Goal: Book appointment/travel/reservation

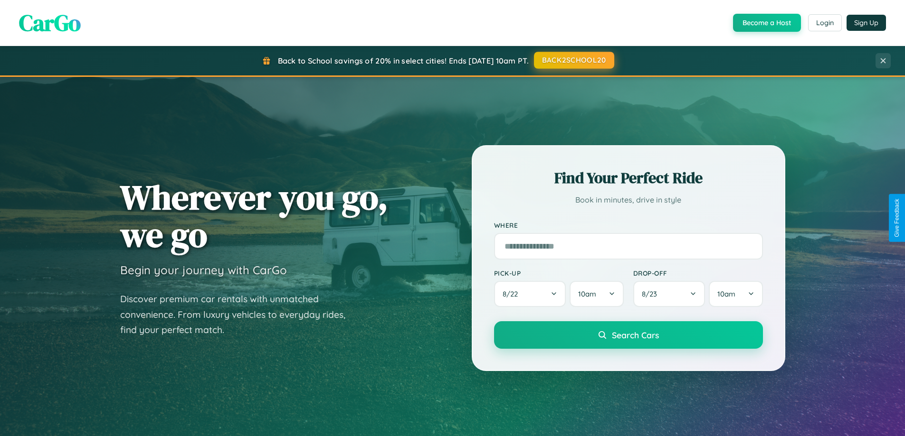
click at [573, 60] on button "BACK2SCHOOL20" at bounding box center [574, 60] width 80 height 17
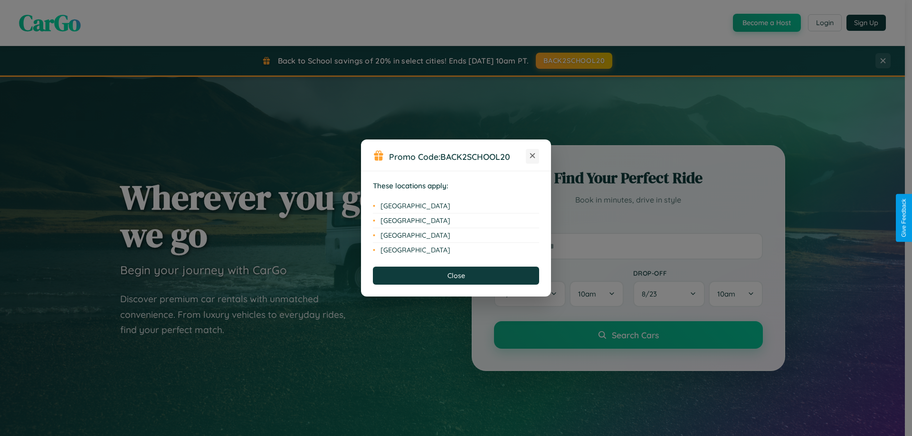
click at [532, 156] on icon at bounding box center [532, 155] width 5 height 5
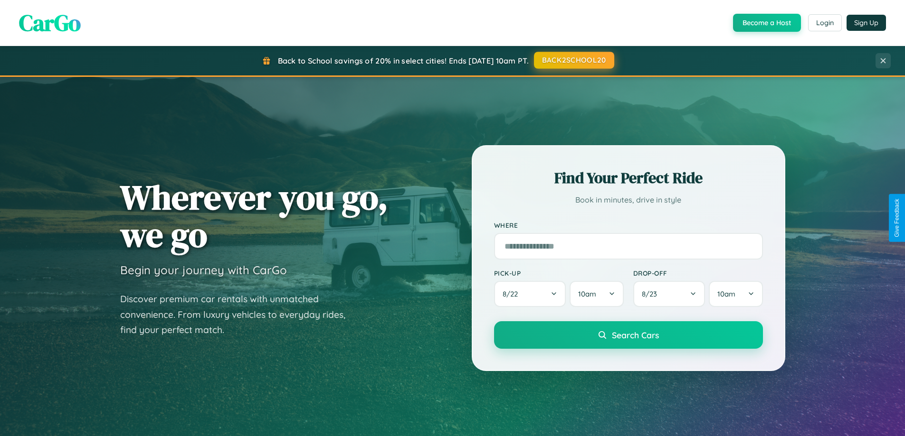
click at [573, 61] on button "BACK2SCHOOL20" at bounding box center [574, 60] width 80 height 17
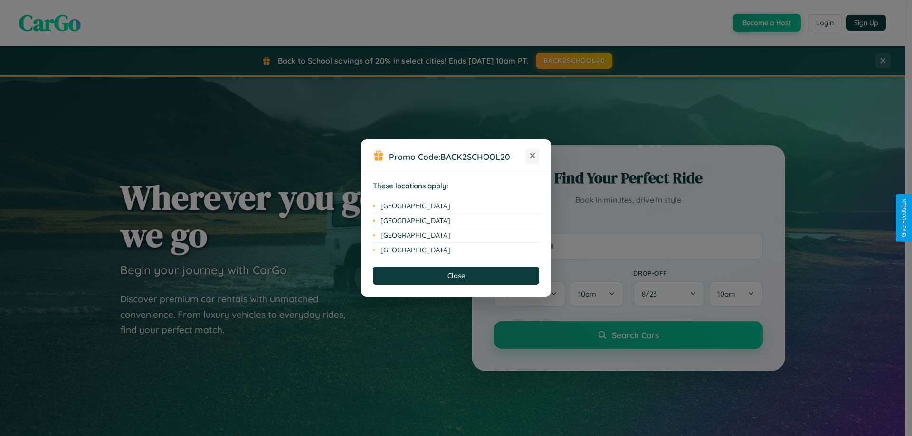
click at [532, 156] on icon at bounding box center [532, 155] width 5 height 5
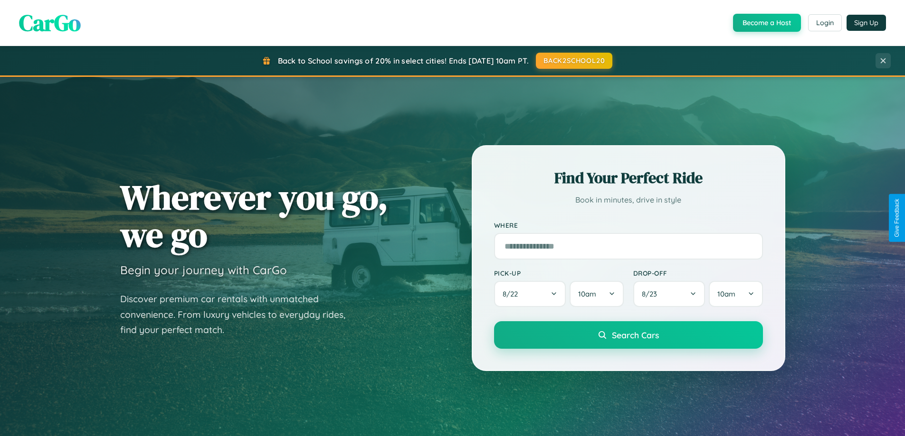
scroll to position [409, 0]
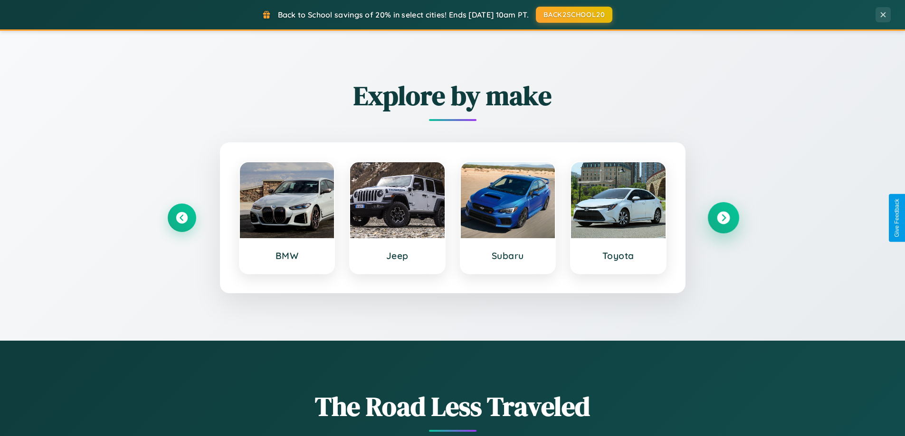
click at [723, 218] on icon at bounding box center [723, 218] width 13 height 13
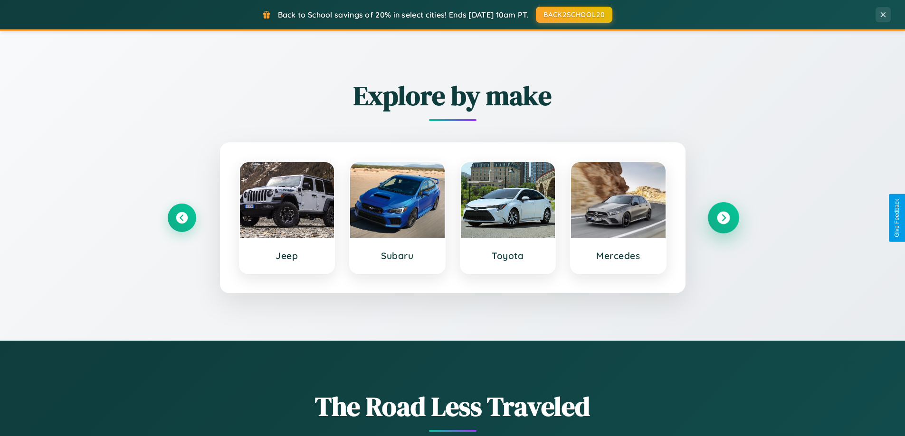
click at [723, 218] on icon at bounding box center [723, 218] width 13 height 13
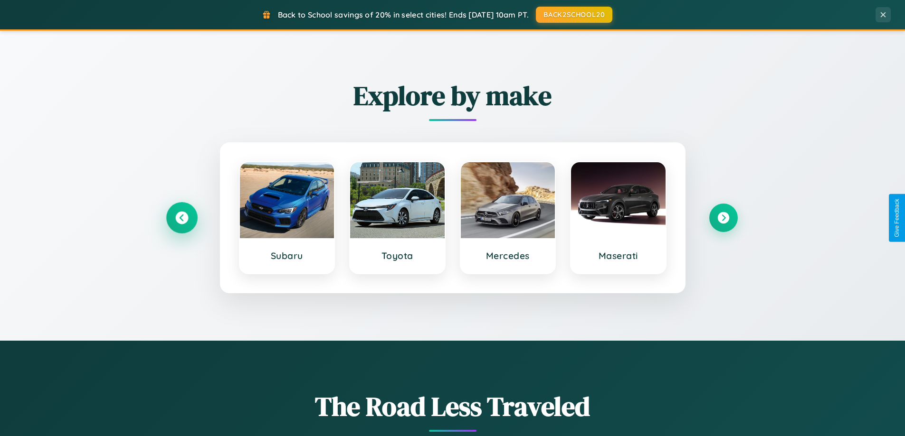
click at [181, 218] on icon at bounding box center [181, 218] width 13 height 13
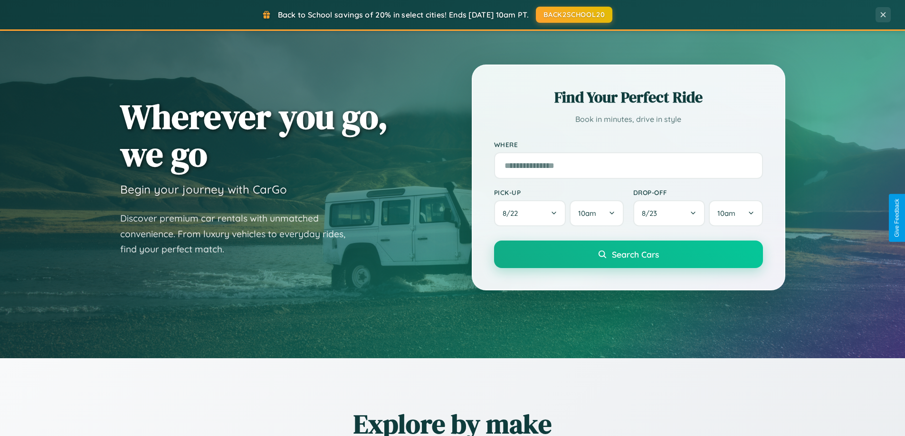
scroll to position [28, 0]
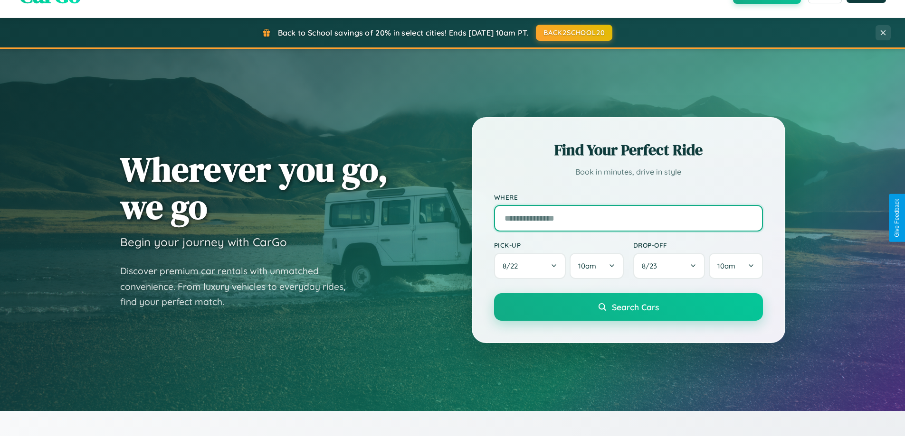
click at [628, 218] on input "text" at bounding box center [628, 218] width 269 height 27
type input "*******"
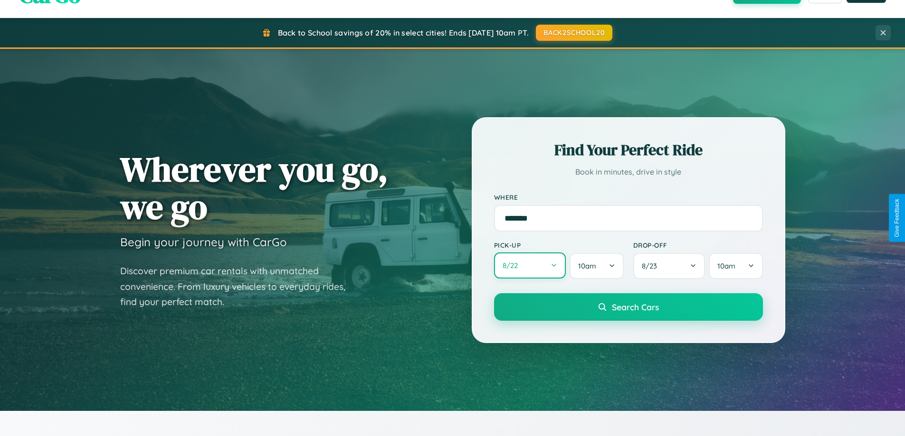
click at [530, 266] on button "8 / 22" at bounding box center [530, 266] width 72 height 26
select select "*"
select select "****"
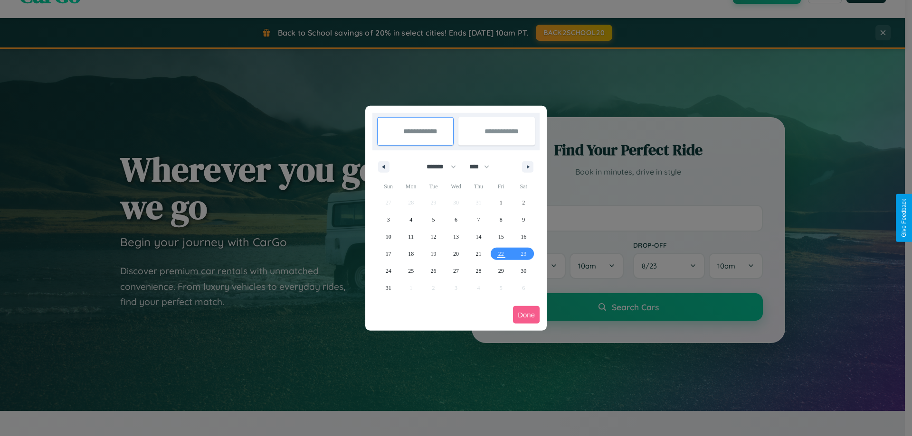
drag, startPoint x: 437, startPoint y: 167, endPoint x: 456, endPoint y: 190, distance: 30.4
click at [437, 167] on select "******* ******** ***** ***** *** **** **** ****** ********* ******* ******** **…" at bounding box center [439, 167] width 40 height 16
click at [411, 271] on span "25" at bounding box center [411, 271] width 6 height 17
type input "**********"
click at [523, 271] on span "30" at bounding box center [524, 271] width 6 height 17
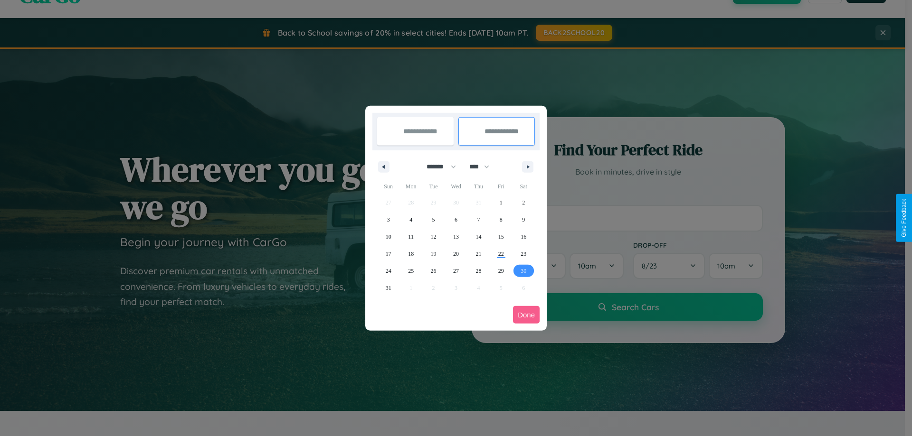
type input "**********"
click at [526, 315] on button "Done" at bounding box center [526, 315] width 27 height 18
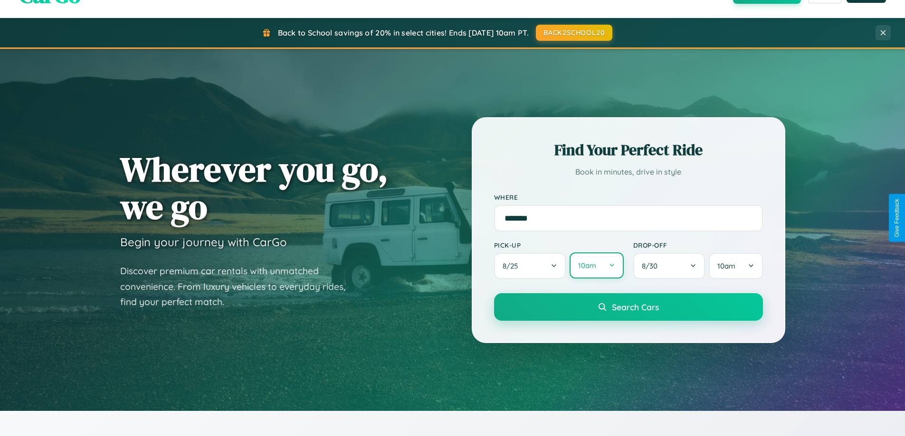
click at [596, 266] on button "10am" at bounding box center [596, 266] width 54 height 26
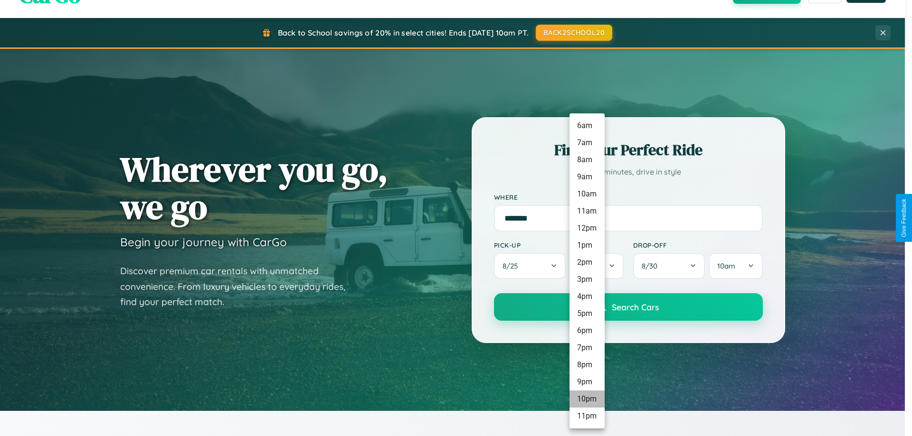
click at [587, 399] on li "10pm" at bounding box center [586, 399] width 35 height 17
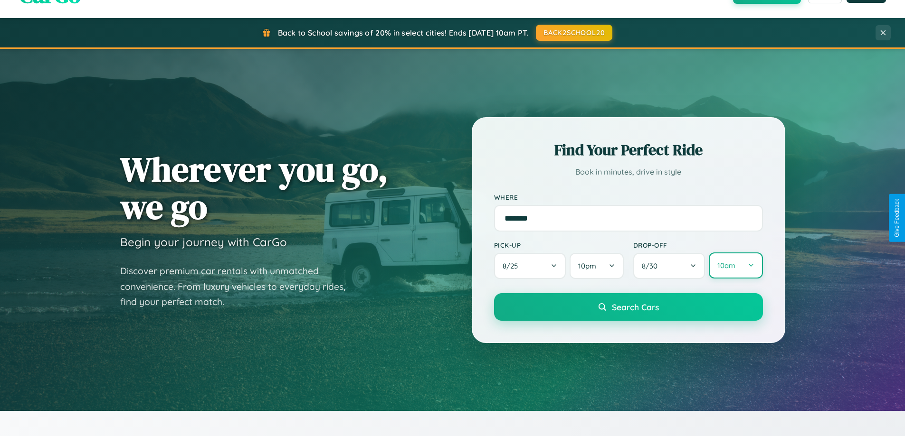
click at [735, 266] on button "10am" at bounding box center [736, 266] width 54 height 26
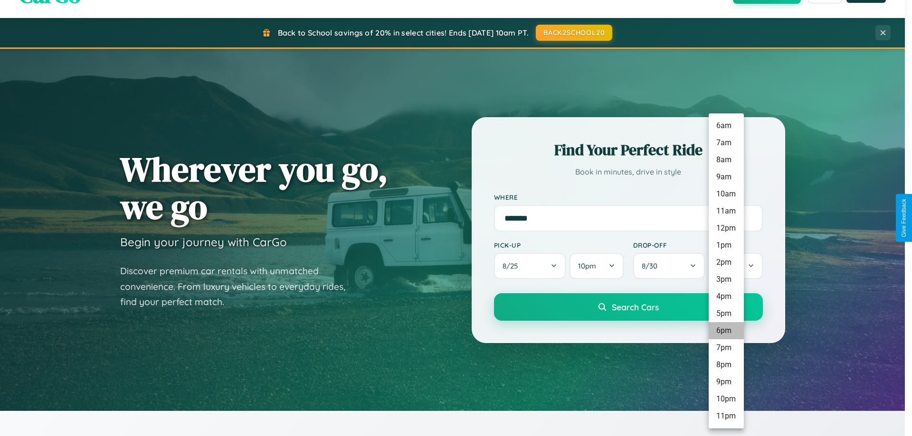
click at [726, 331] on li "6pm" at bounding box center [726, 330] width 35 height 17
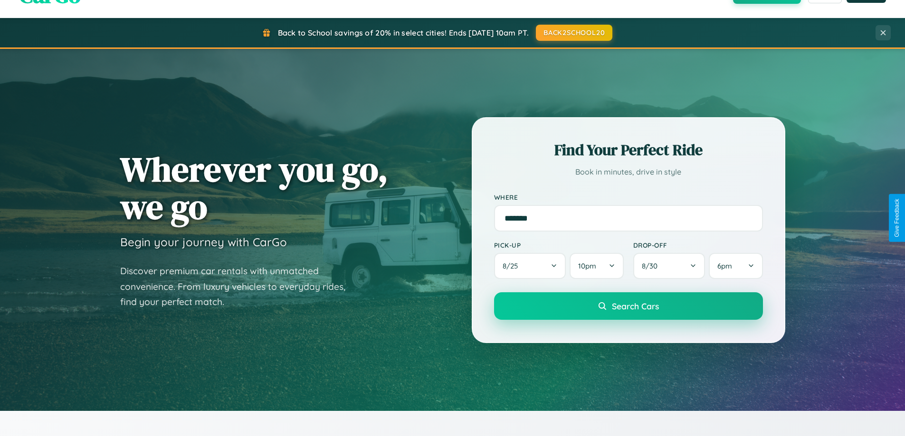
click at [628, 307] on span "Search Cars" at bounding box center [635, 306] width 47 height 10
